Goal: Communication & Community: Connect with others

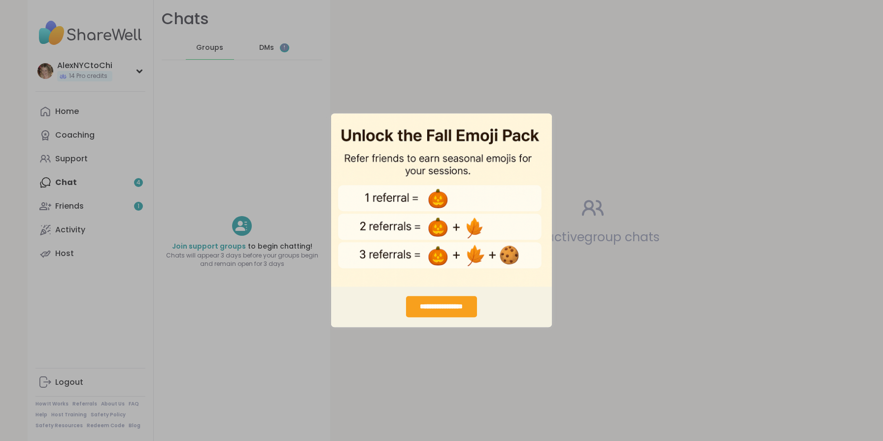
click at [451, 310] on div "**********" at bounding box center [441, 306] width 70 height 21
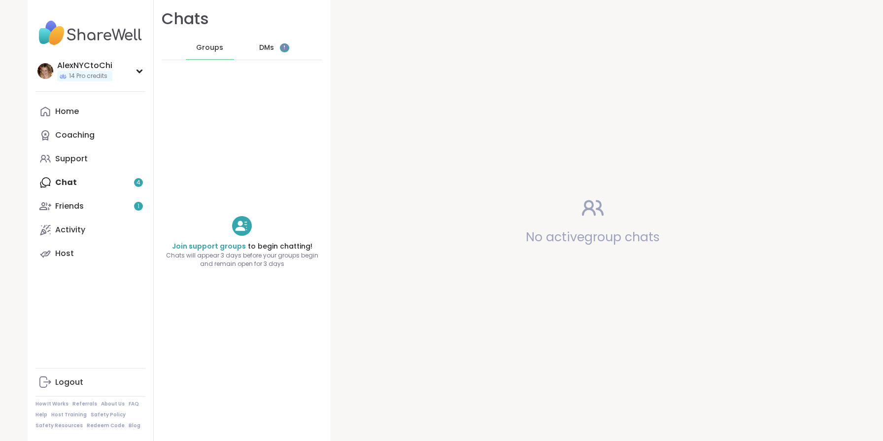
click at [106, 182] on div "Home Coaching Support Chat 4 Friends 1 Activity Host" at bounding box center [90, 183] width 110 height 166
click at [262, 45] on span "DMs" at bounding box center [266, 48] width 15 height 10
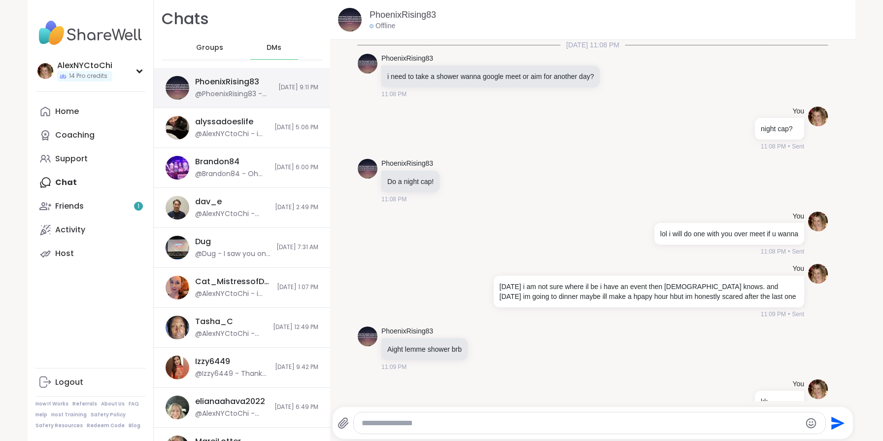
scroll to position [7540, 0]
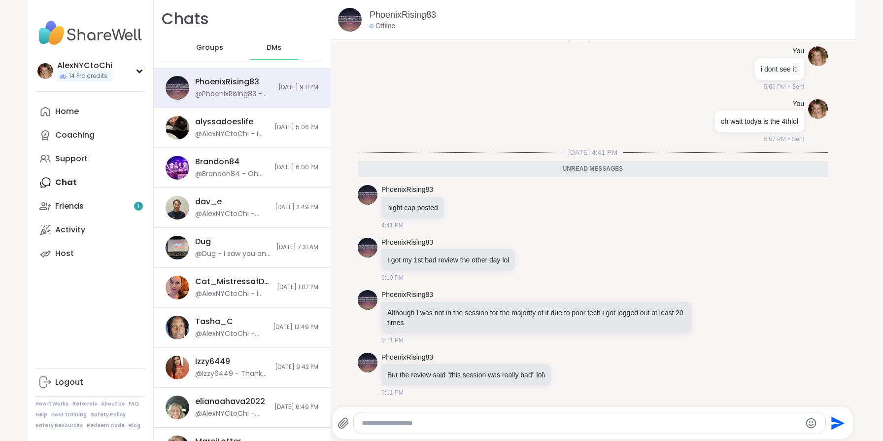
click at [429, 421] on textarea "Type your message" at bounding box center [581, 423] width 439 height 10
type textarea "**********"
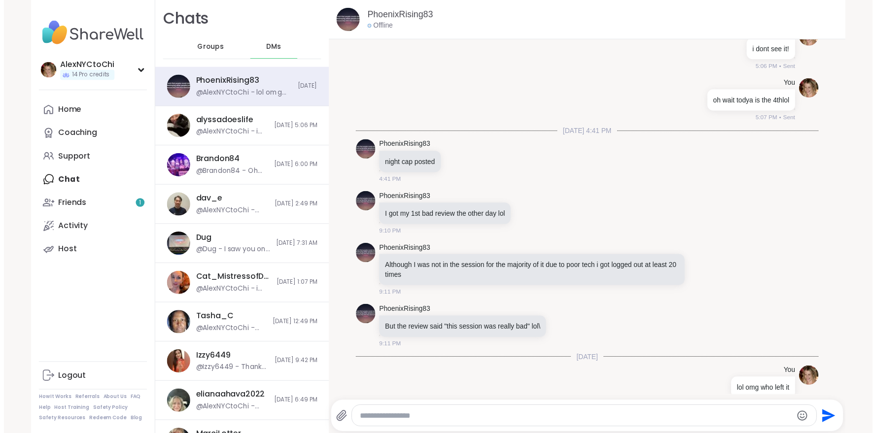
scroll to position [7579, 0]
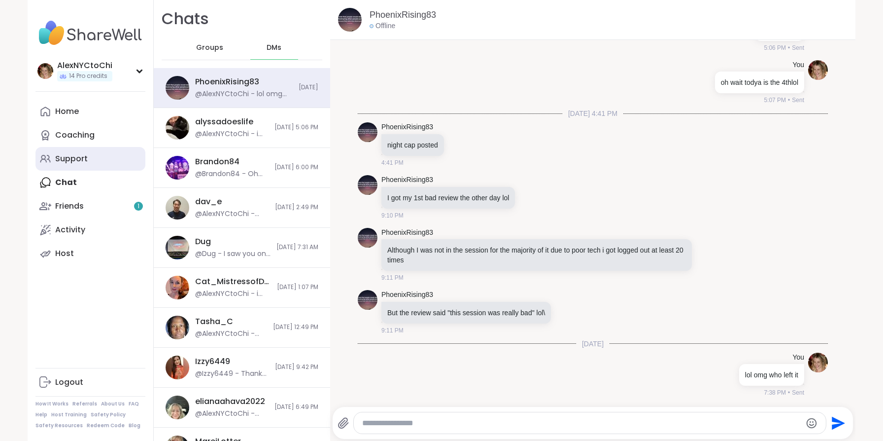
click at [94, 166] on link "Support" at bounding box center [90, 159] width 110 height 24
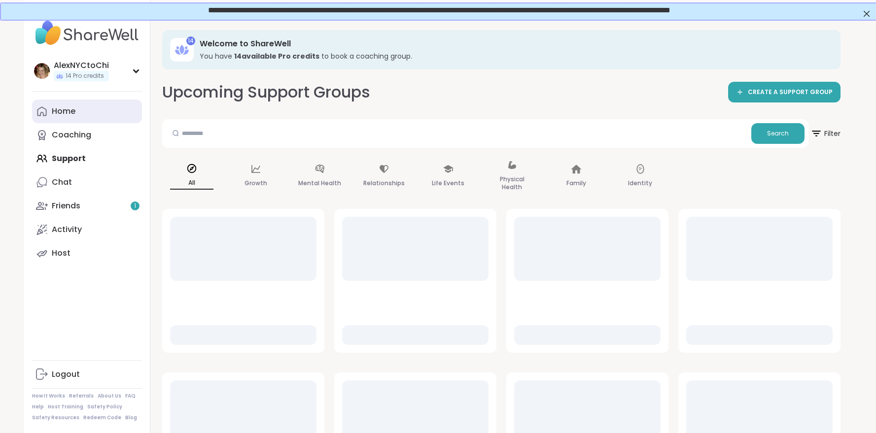
click at [90, 117] on link "Home" at bounding box center [87, 112] width 110 height 24
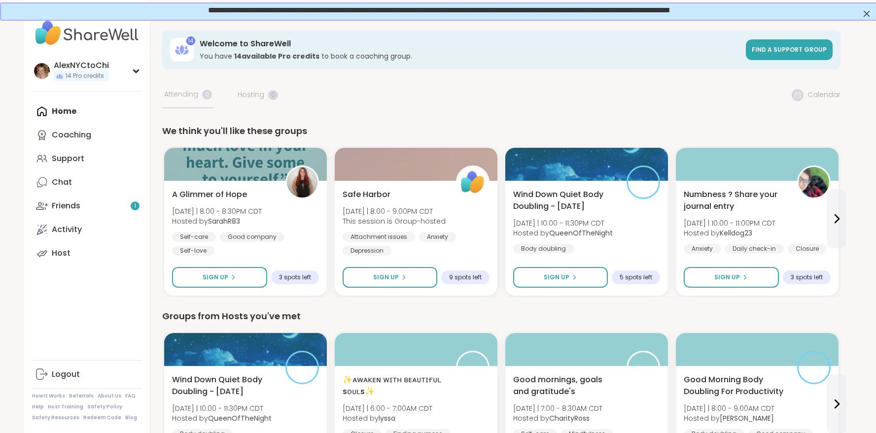
scroll to position [1019, 0]
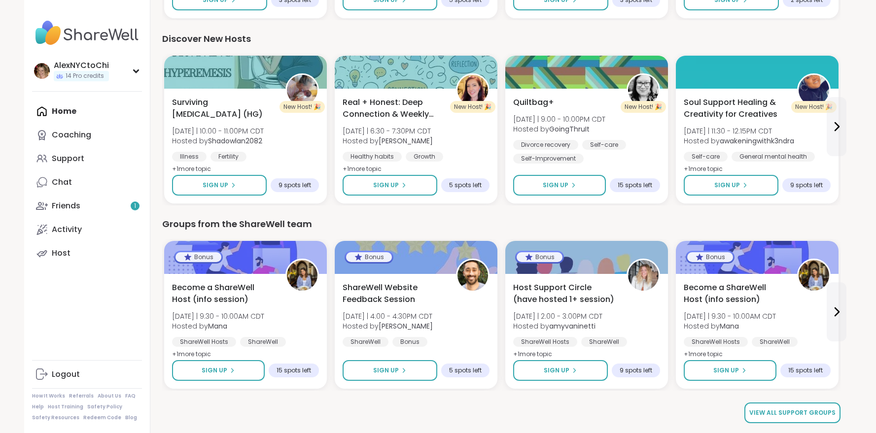
click at [830, 413] on span "View all support groups" at bounding box center [792, 412] width 86 height 9
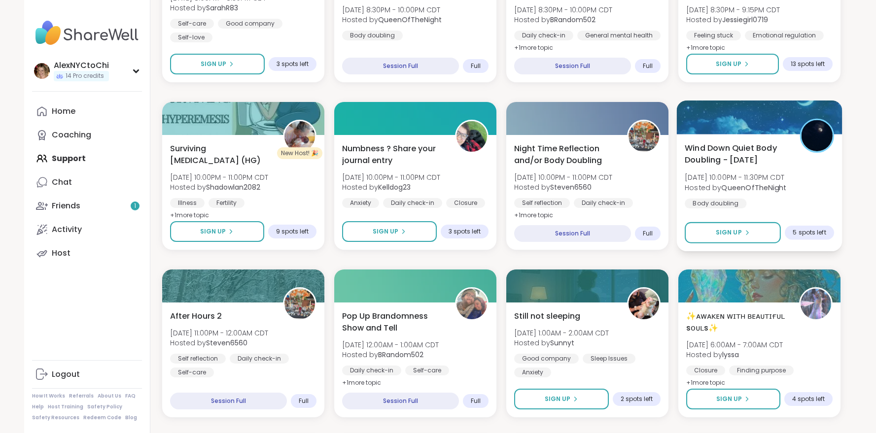
scroll to position [611, 0]
